Goal: Use online tool/utility: Use online tool/utility

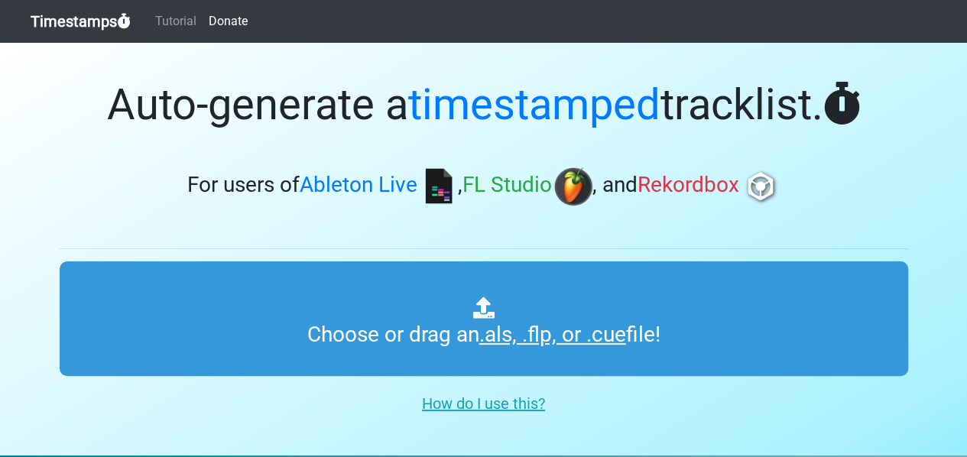
type input "C:\fakepath\History_Of_Dance_2000_September_Sunset_Recording.cue"
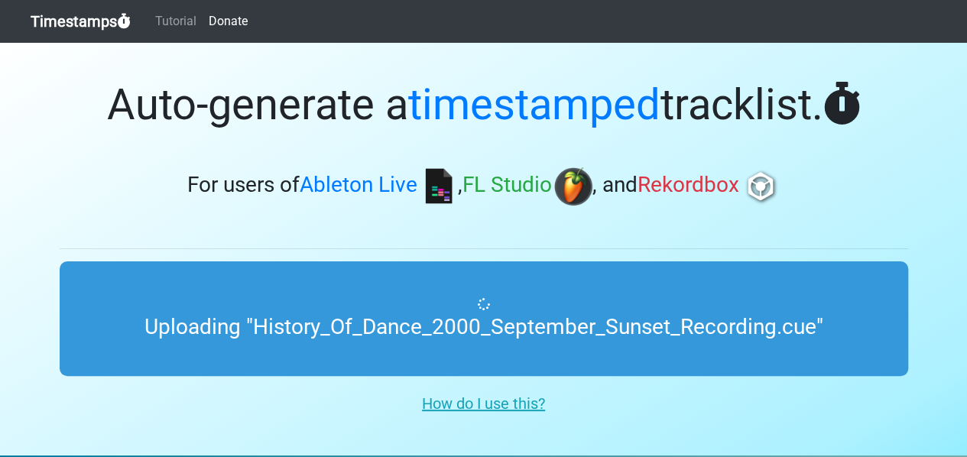
scroll to position [233, 0]
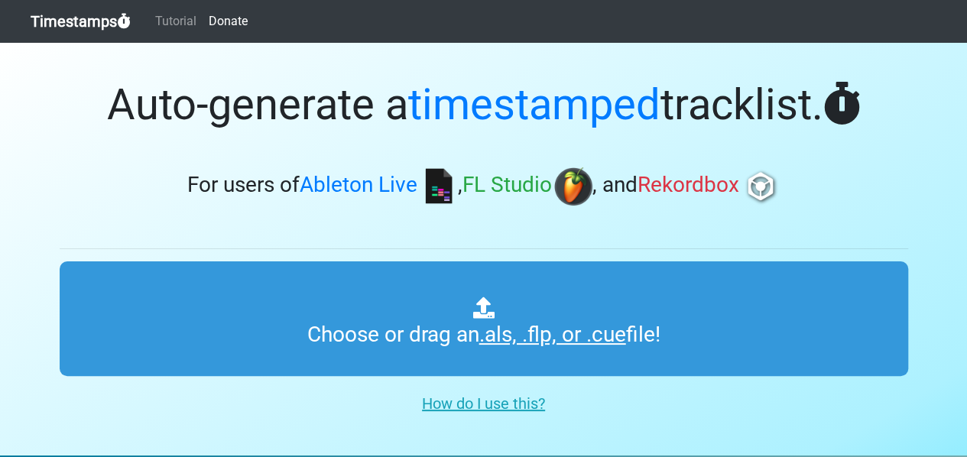
type input "C:\fakepath\History_Of_Dance_2000_September_Sunset_Recording.cue"
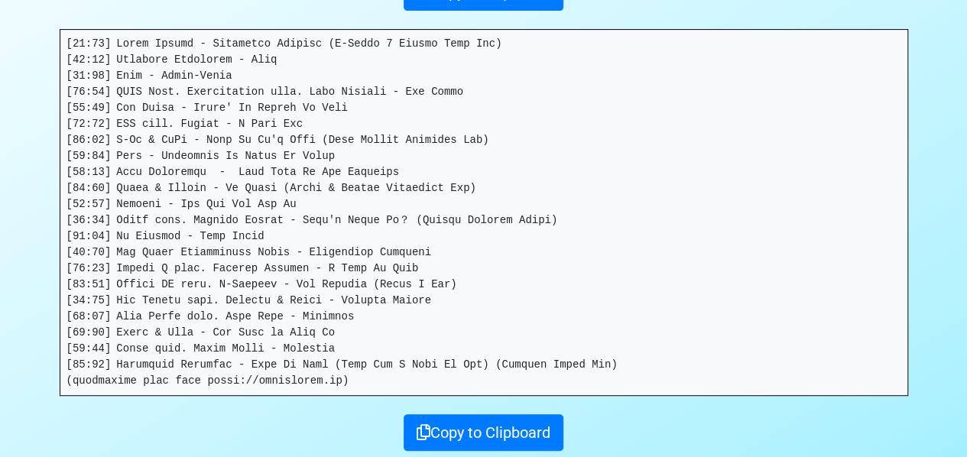
scroll to position [277, 0]
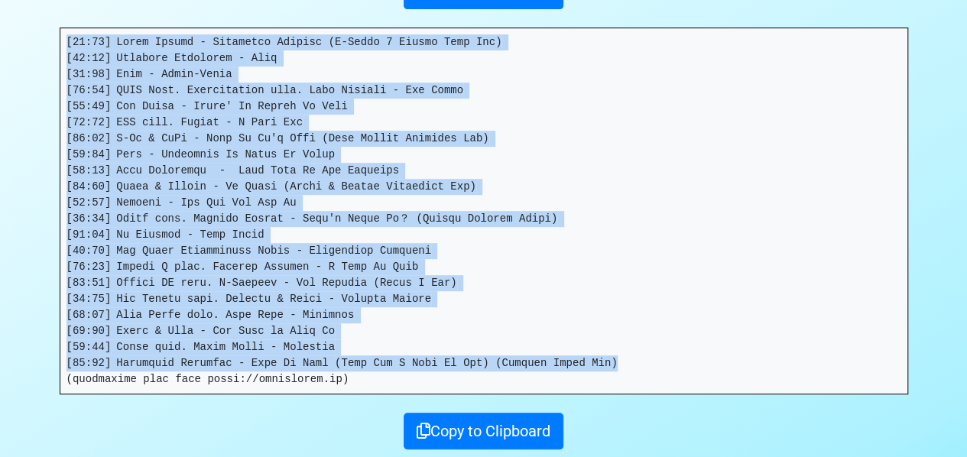
drag, startPoint x: 607, startPoint y: 363, endPoint x: 57, endPoint y: 46, distance: 635.5
click at [57, 46] on div "Thanks for using Timestamps! Tracklist: Download as csv . ( High precision ) Co…" at bounding box center [484, 108] width 872 height 684
copy pre "[00:00] Green Velvet - Answering Machine (X-Press 2 Direct Line Mix) [02:20] Ma…"
